Goal: Navigation & Orientation: Find specific page/section

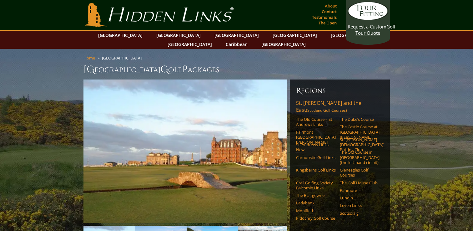
click at [329, 6] on link "About" at bounding box center [331, 6] width 15 height 9
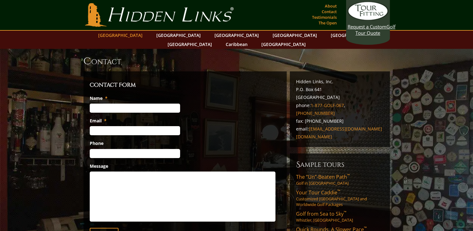
click at [141, 33] on link "[GEOGRAPHIC_DATA]" at bounding box center [120, 35] width 51 height 9
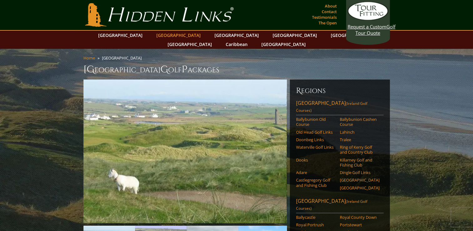
click at [162, 36] on link "[GEOGRAPHIC_DATA]" at bounding box center [178, 35] width 51 height 9
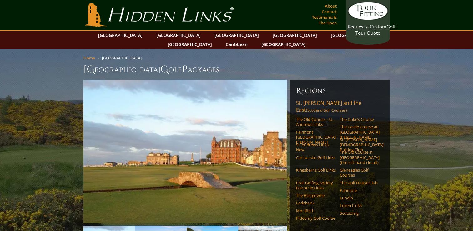
click at [332, 10] on link "Contact" at bounding box center [329, 11] width 18 height 9
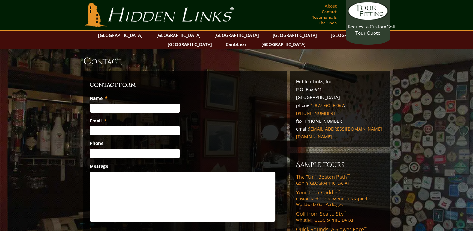
click at [333, 3] on link "About" at bounding box center [331, 6] width 15 height 9
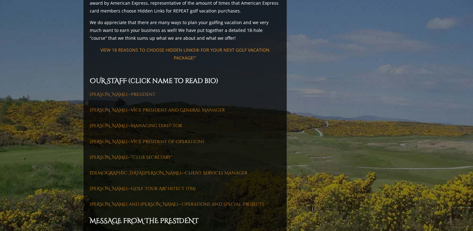
scroll to position [846, 0]
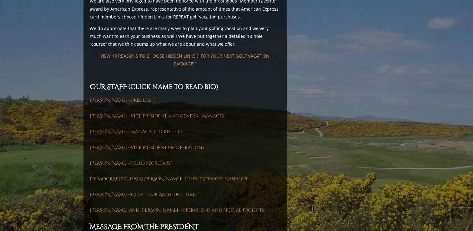
click at [174, 129] on link "Michelle McGreevy—Managing Director" at bounding box center [136, 132] width 92 height 6
